Goal: Task Accomplishment & Management: Use online tool/utility

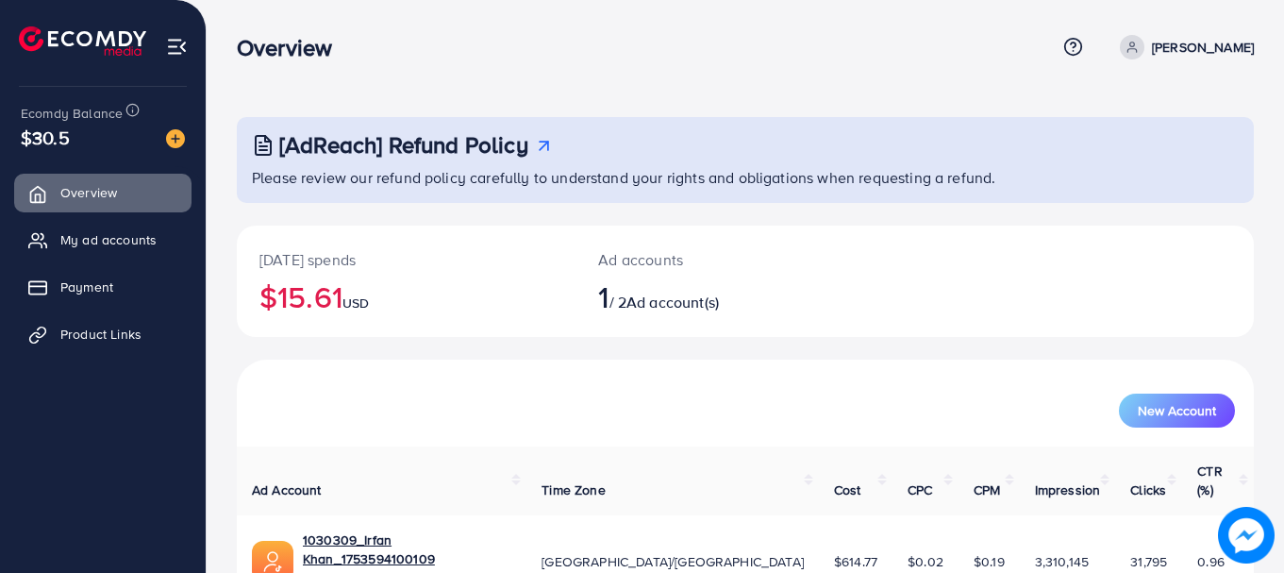
click at [119, 324] on span "Product Links" at bounding box center [100, 333] width 81 height 19
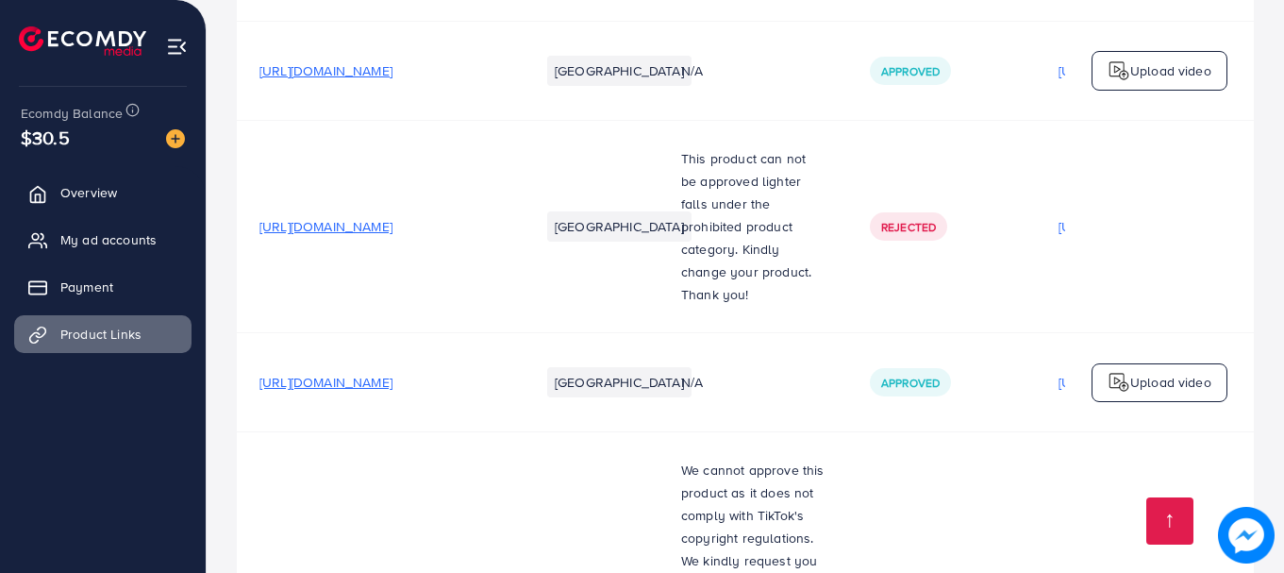
scroll to position [394, 0]
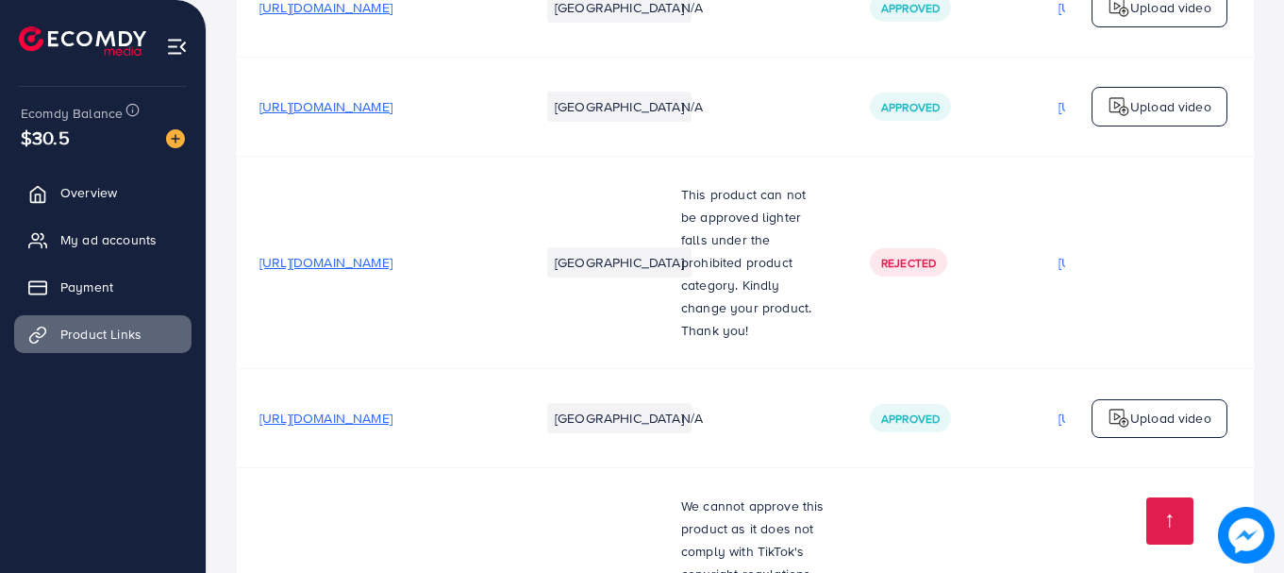
click at [392, 116] on span "[URL][DOMAIN_NAME]" at bounding box center [325, 106] width 133 height 19
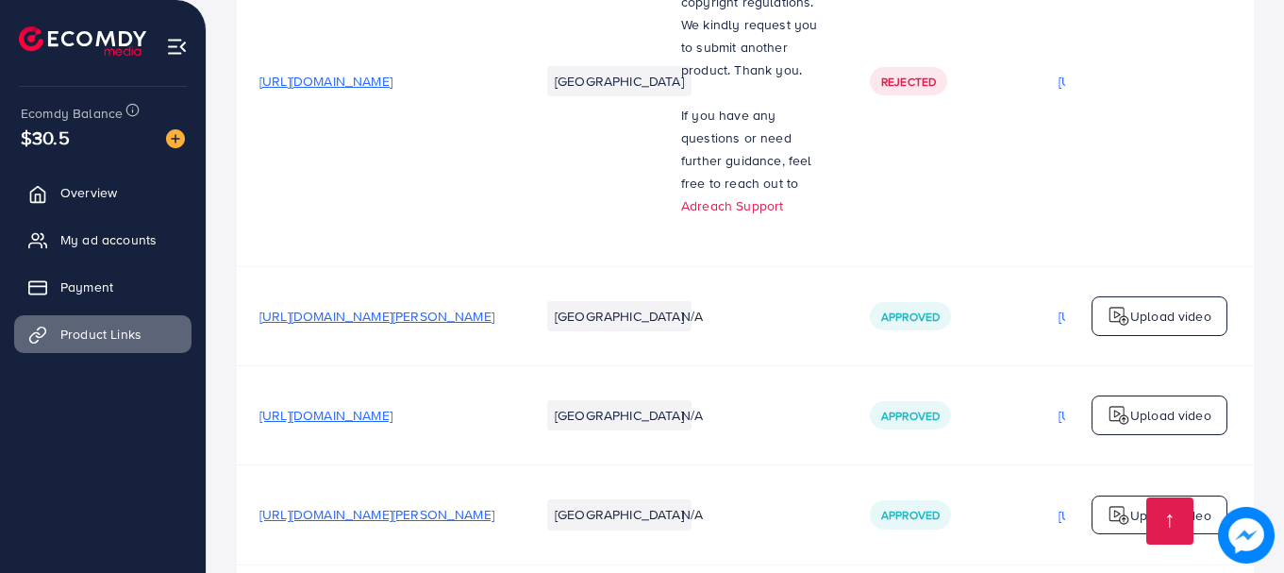
scroll to position [2464, 0]
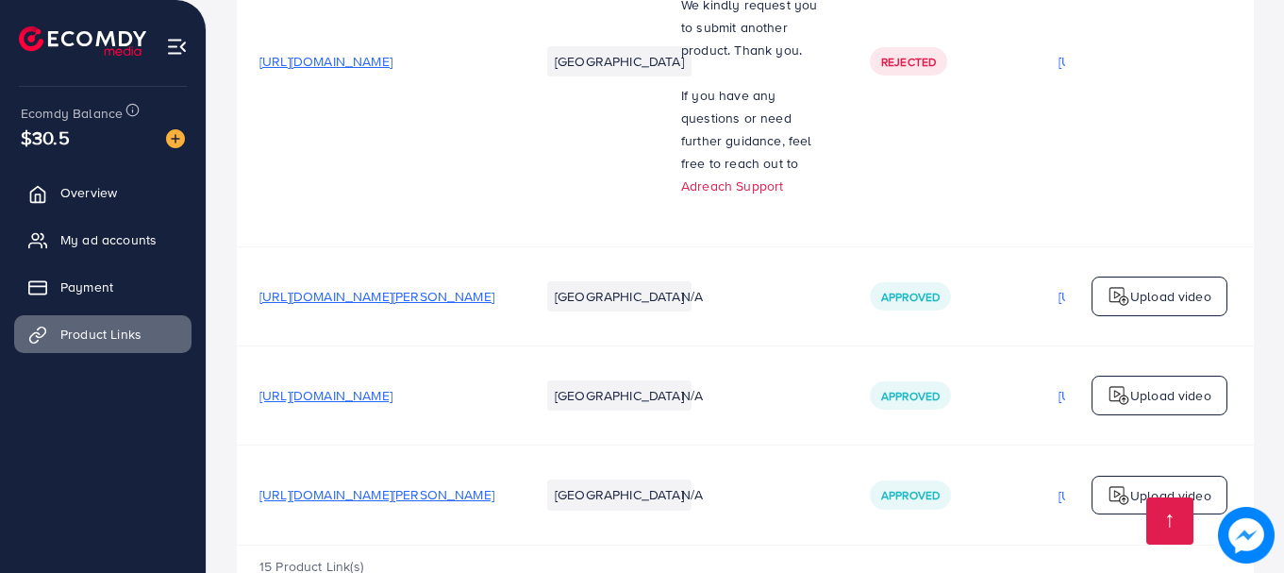
click at [484, 287] on span "[URL][DOMAIN_NAME][PERSON_NAME]" at bounding box center [376, 296] width 235 height 19
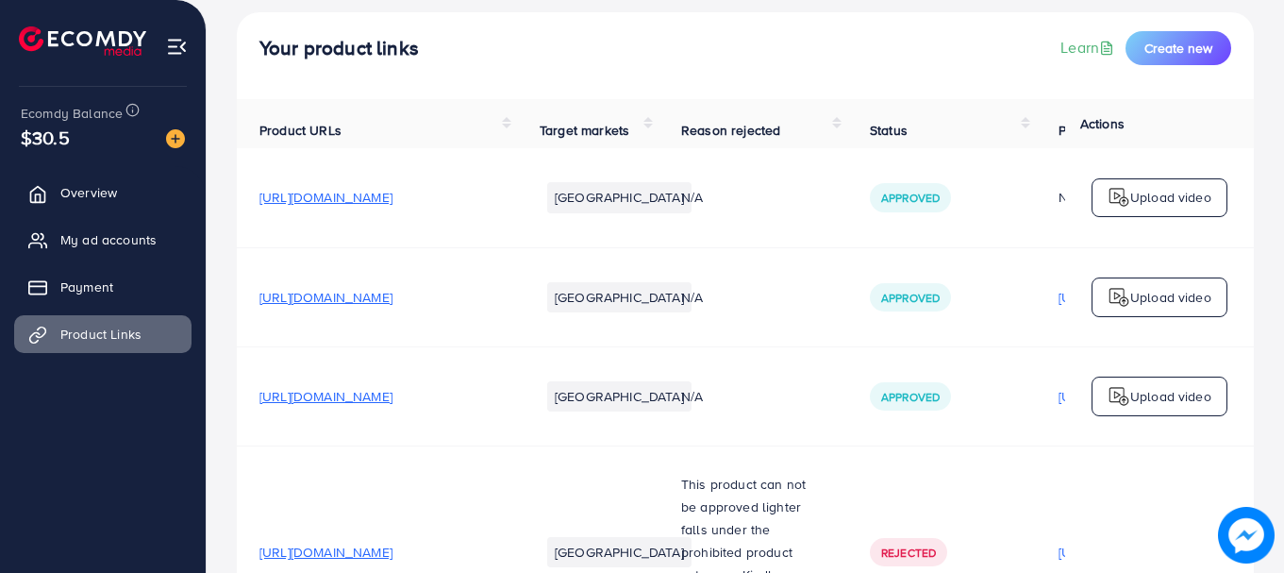
scroll to position [0, 0]
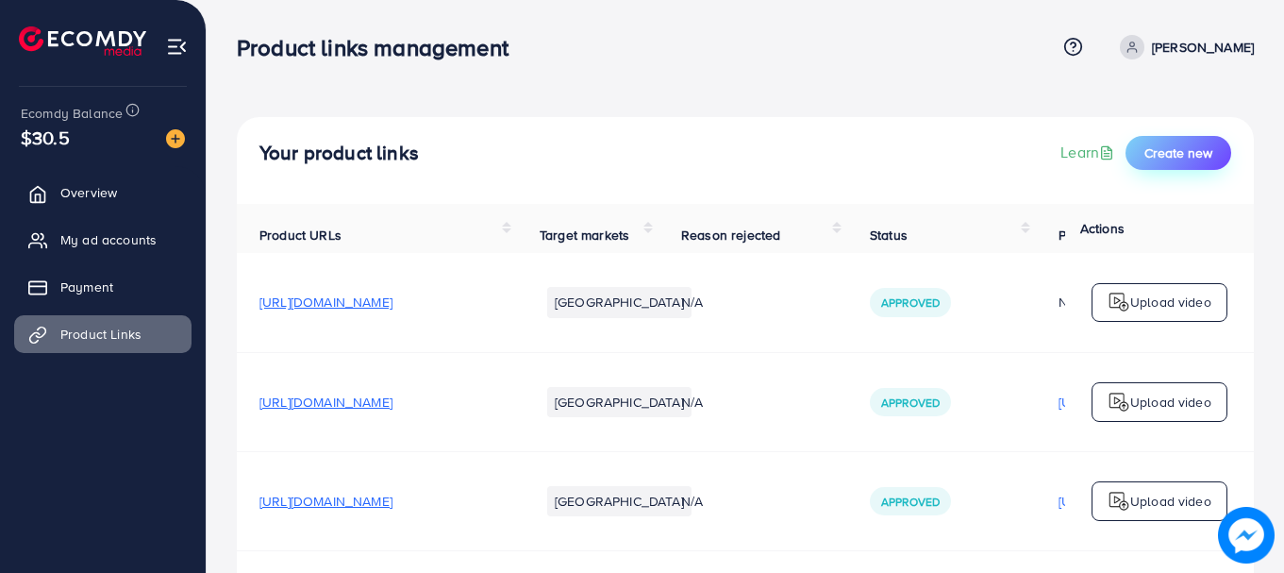
click at [1176, 140] on button "Create new" at bounding box center [1178, 153] width 106 height 34
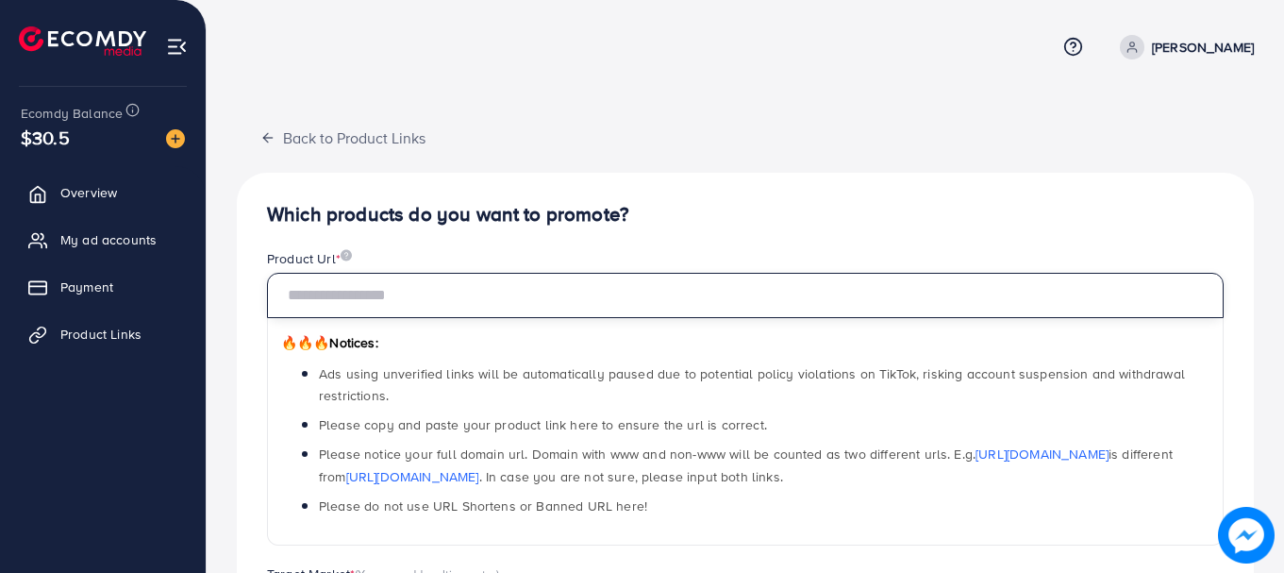
click at [646, 298] on input "text" at bounding box center [745, 295] width 956 height 45
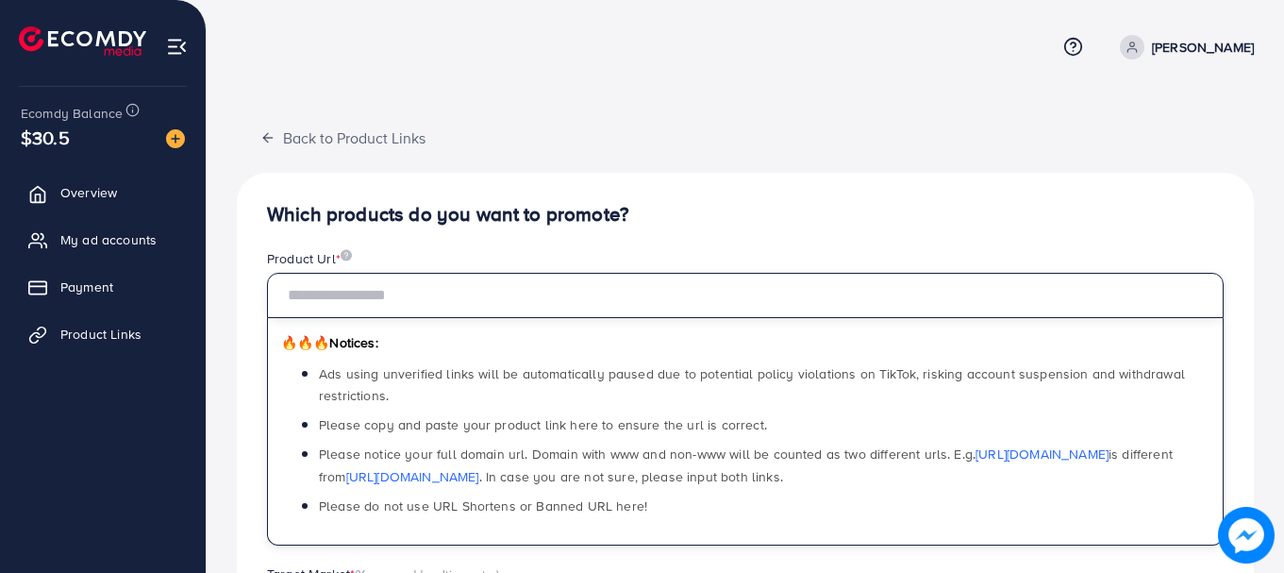
paste input "**********"
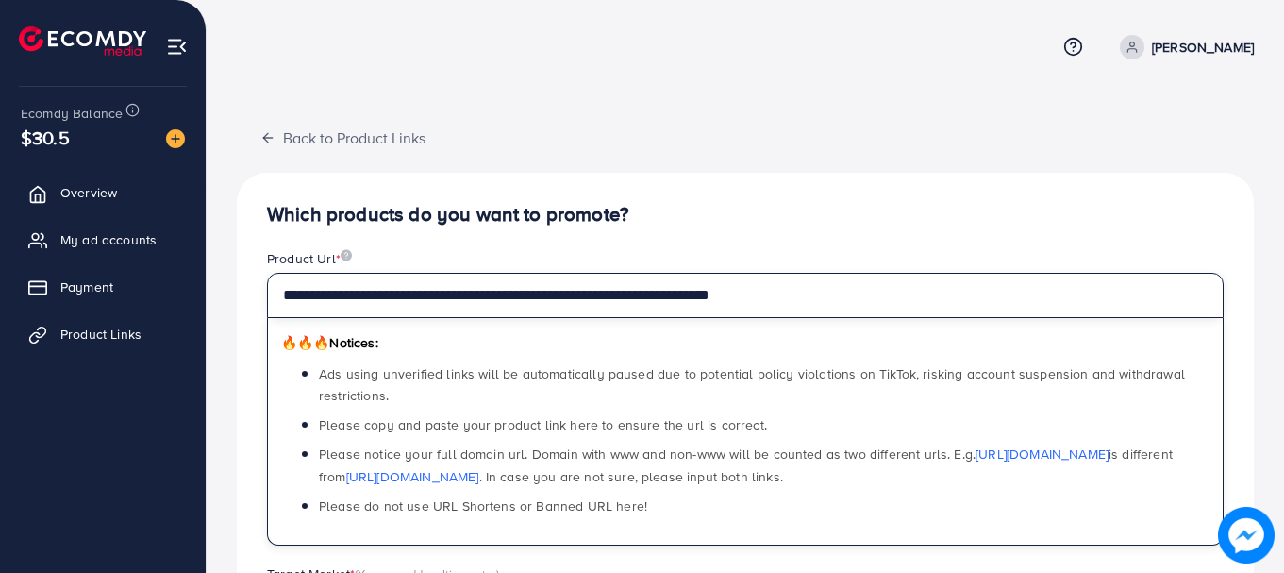
type input "**********"
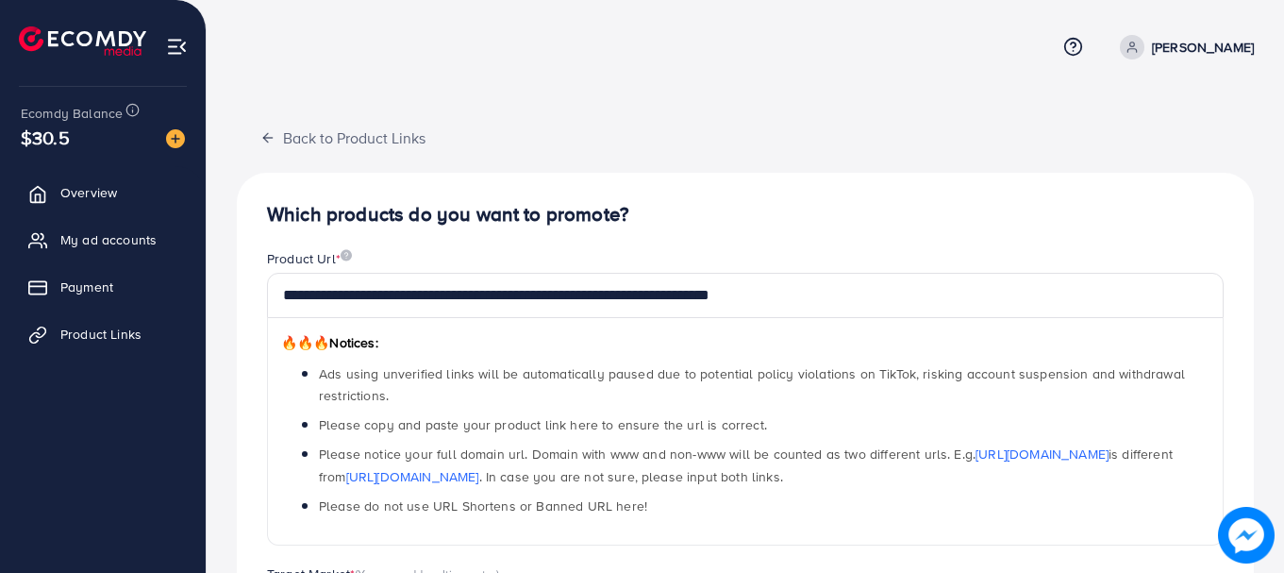
click at [1153, 224] on h4 "Which products do you want to promote?" at bounding box center [745, 215] width 956 height 24
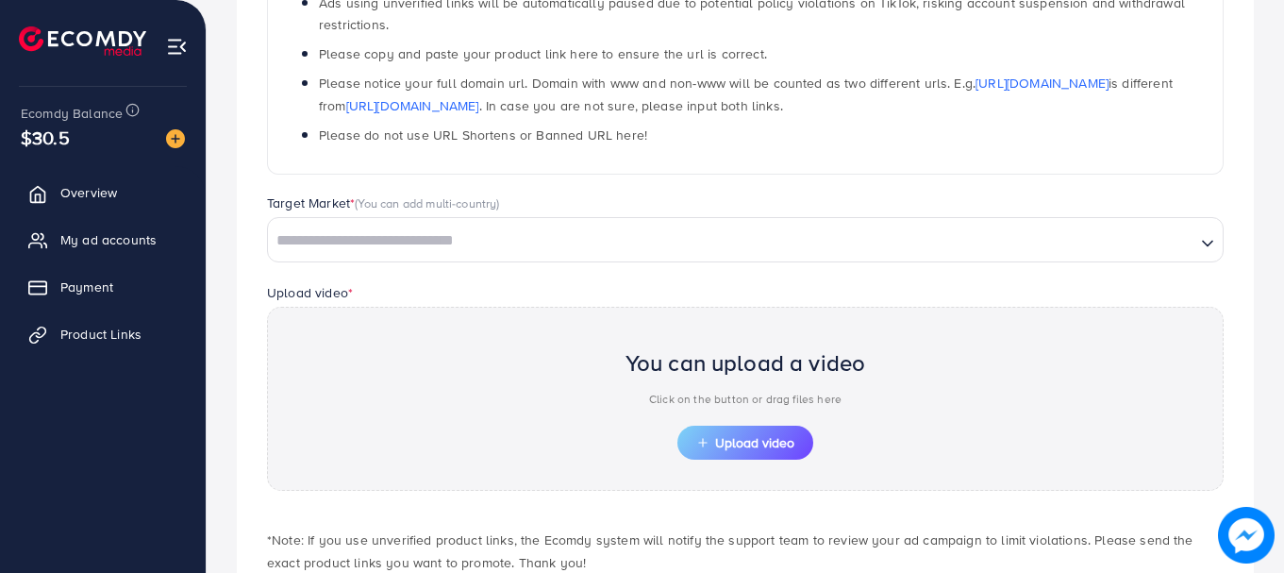
scroll to position [388, 0]
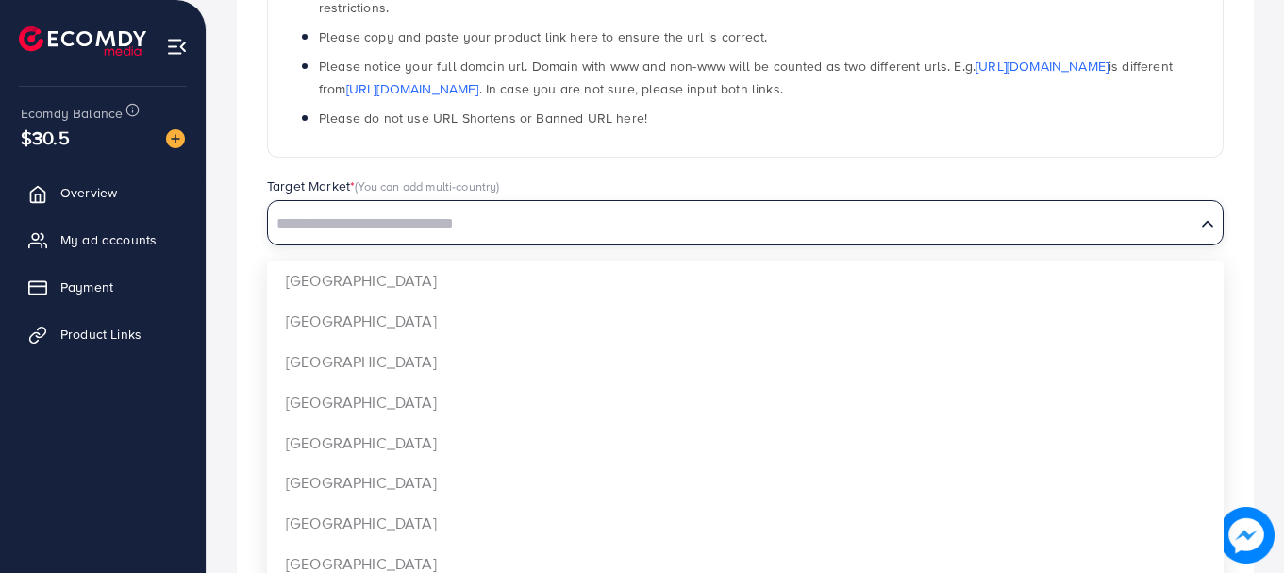
click at [971, 232] on input "Search for option" at bounding box center [731, 223] width 923 height 29
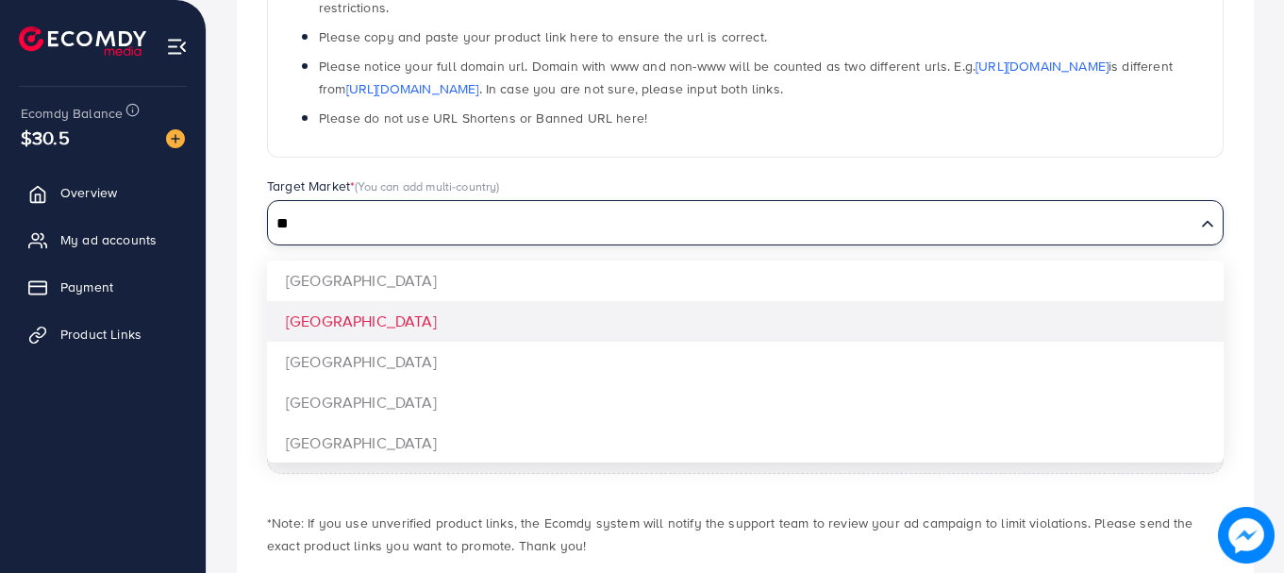
type input "**"
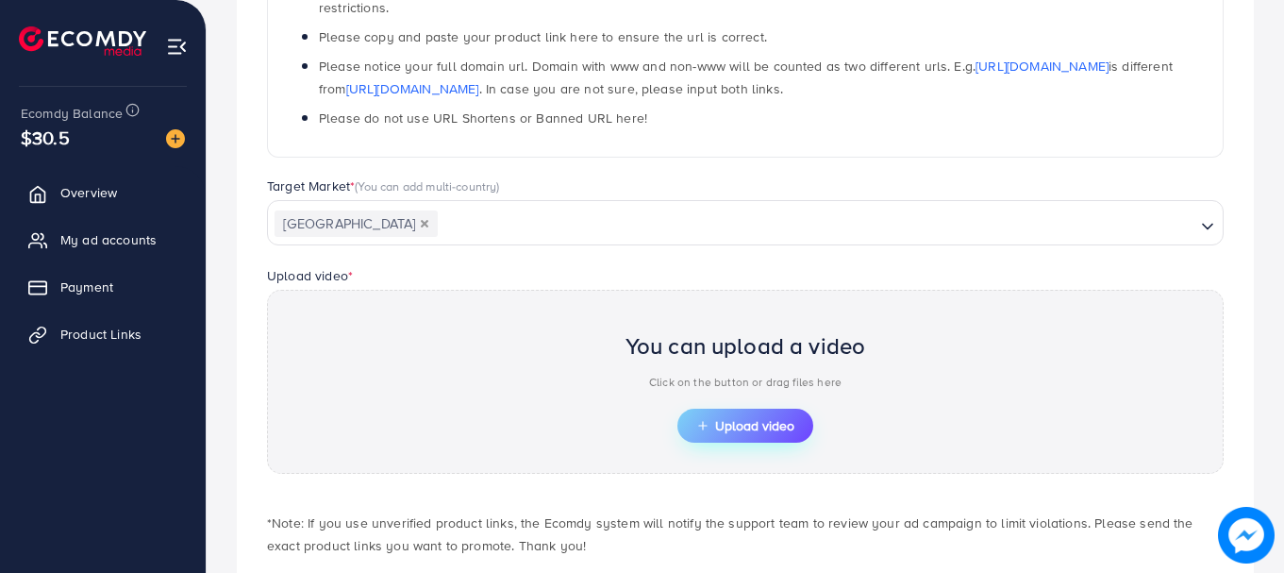
click at [749, 421] on span "Upload video" at bounding box center [745, 425] width 98 height 13
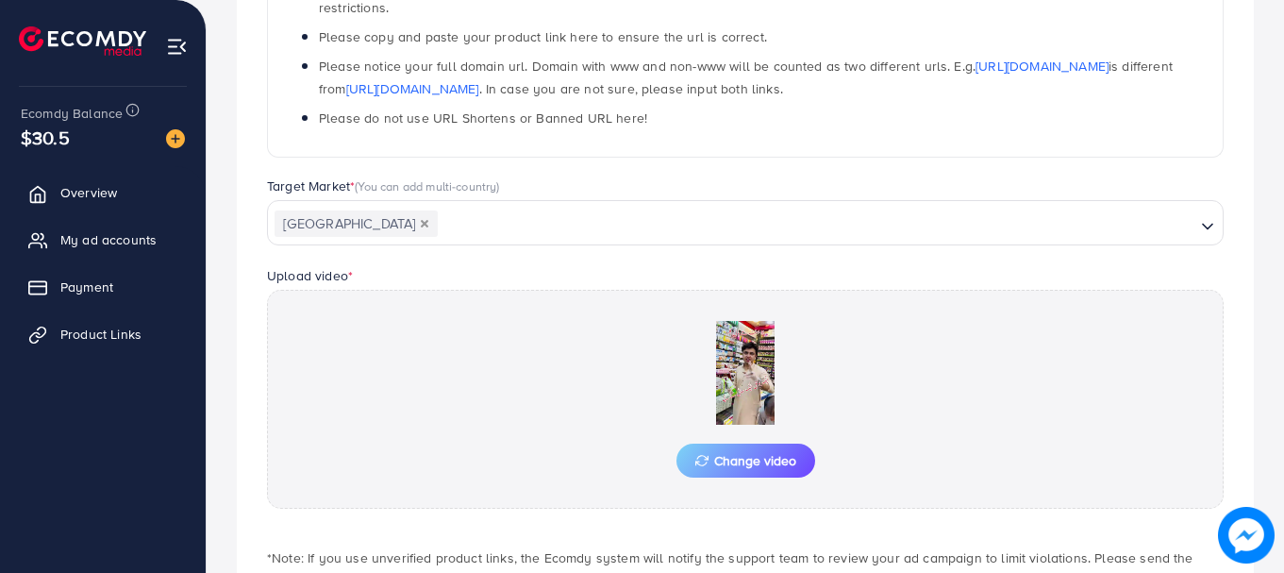
scroll to position [523, 0]
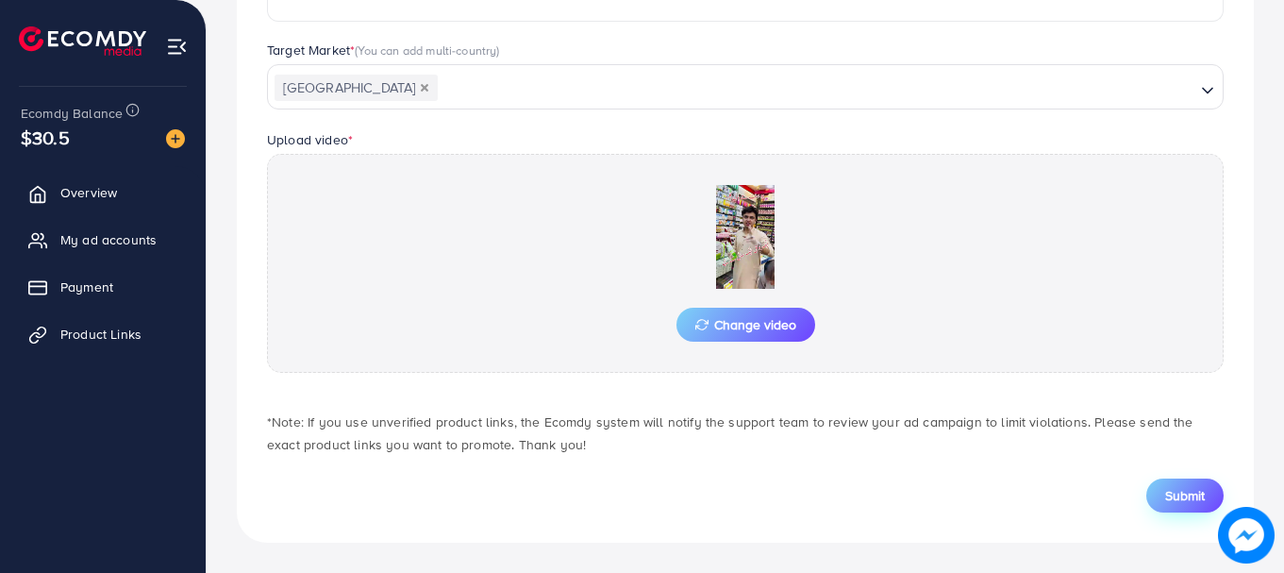
click at [1173, 498] on span "Submit" at bounding box center [1185, 495] width 40 height 19
